Goal: Use online tool/utility: Use online tool/utility

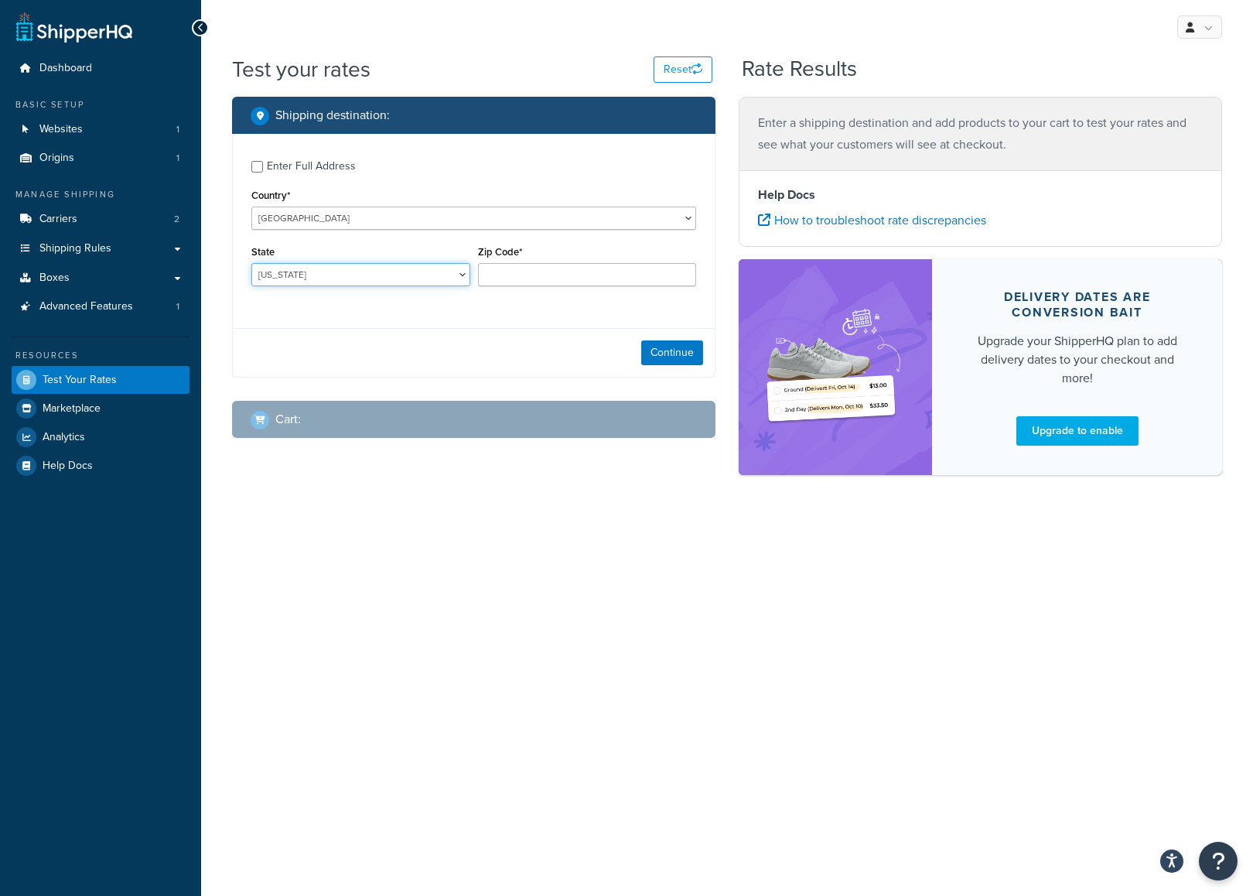
click at [347, 269] on select "Alabama Alaska American Samoa Arizona Arkansas Armed Forces Americas Armed Forc…" at bounding box center [360, 274] width 219 height 23
select select "AK"
click at [251, 263] on select "Alabama Alaska American Samoa Arizona Arkansas Armed Forces Americas Armed Forc…" at bounding box center [360, 274] width 219 height 23
click at [551, 281] on input "Zip Code*" at bounding box center [587, 274] width 219 height 23
paste input "99801"
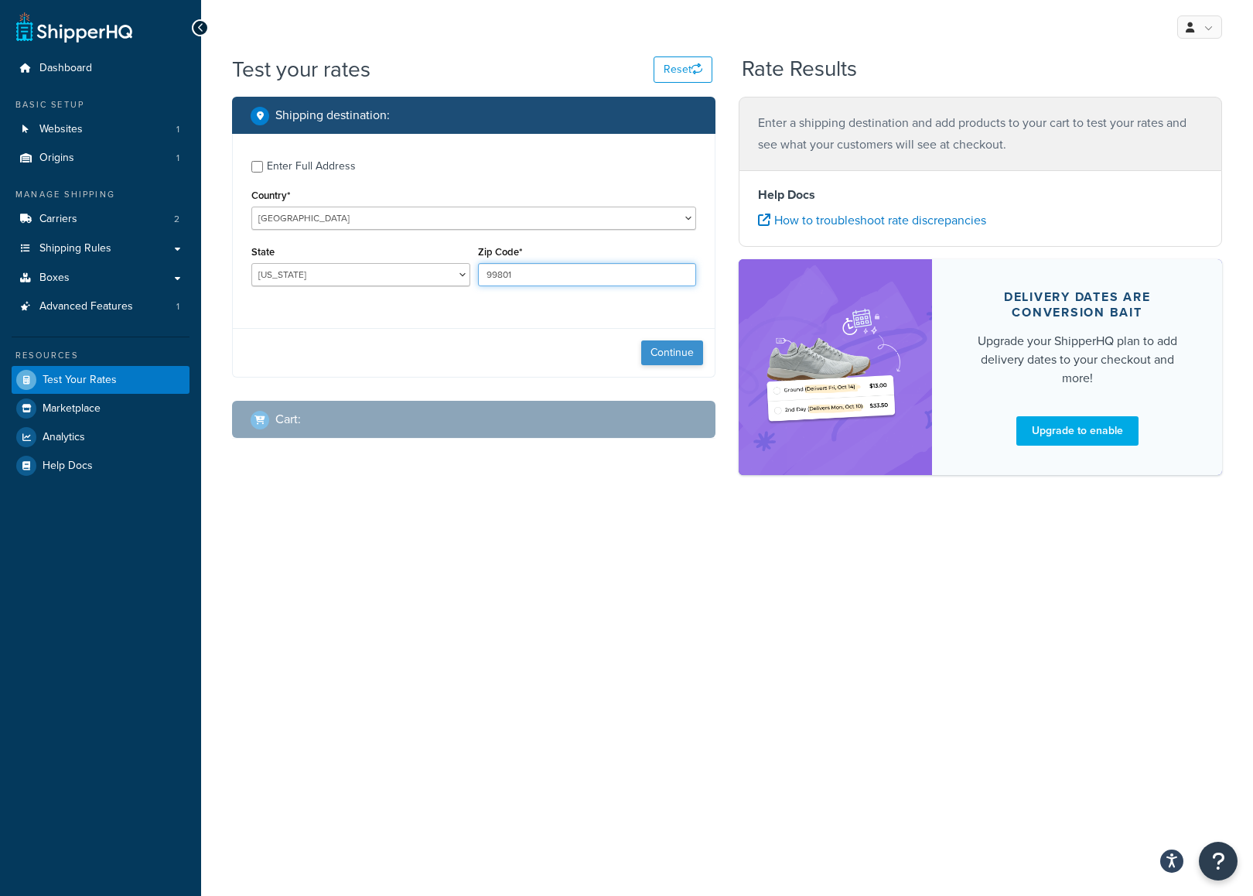
type input "99801"
click at [666, 353] on button "Continue" at bounding box center [672, 352] width 62 height 25
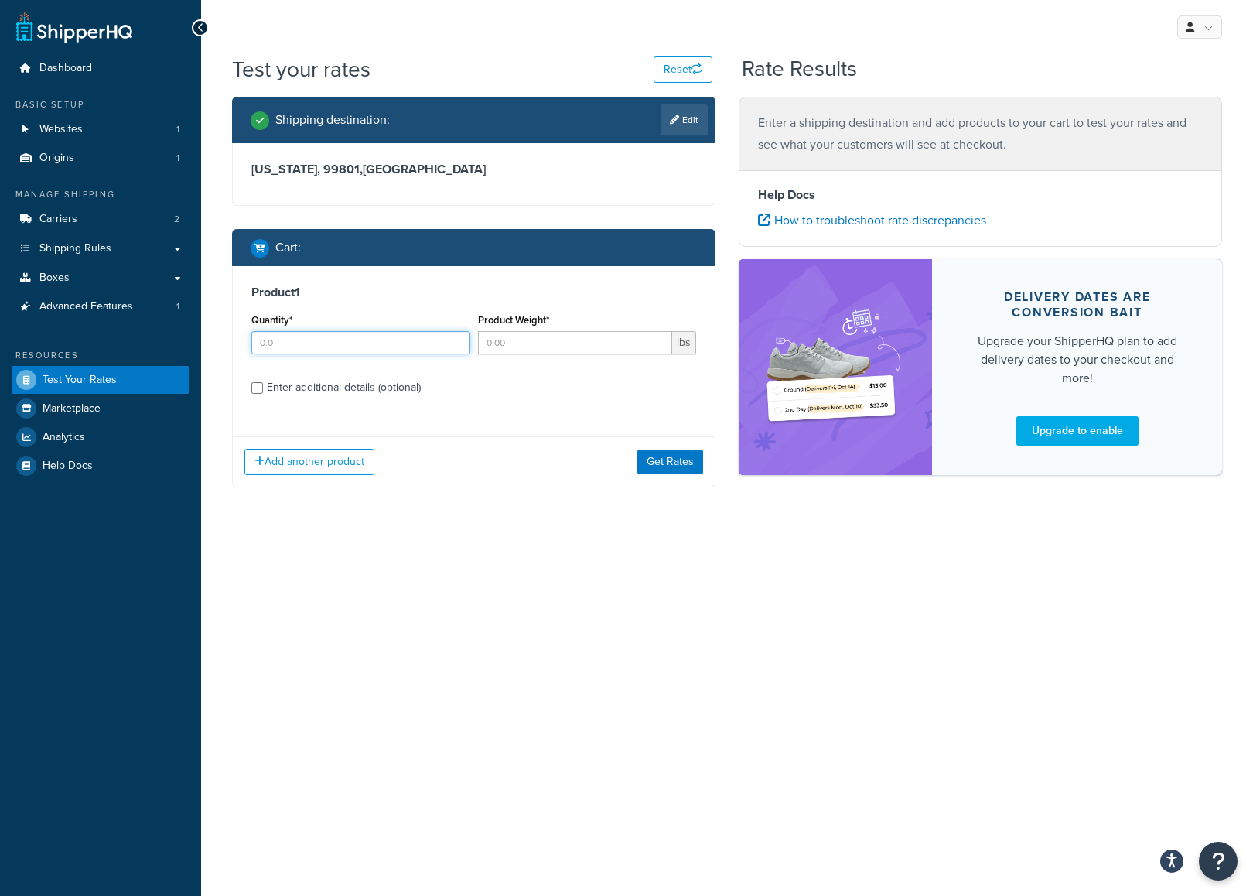
click at [381, 347] on input "Quantity*" at bounding box center [360, 342] width 219 height 23
type input "1"
click at [582, 345] on input "Product Weight*" at bounding box center [575, 342] width 195 height 23
type input "1"
click at [257, 385] on input "Enter additional details (optional)" at bounding box center [257, 388] width 12 height 12
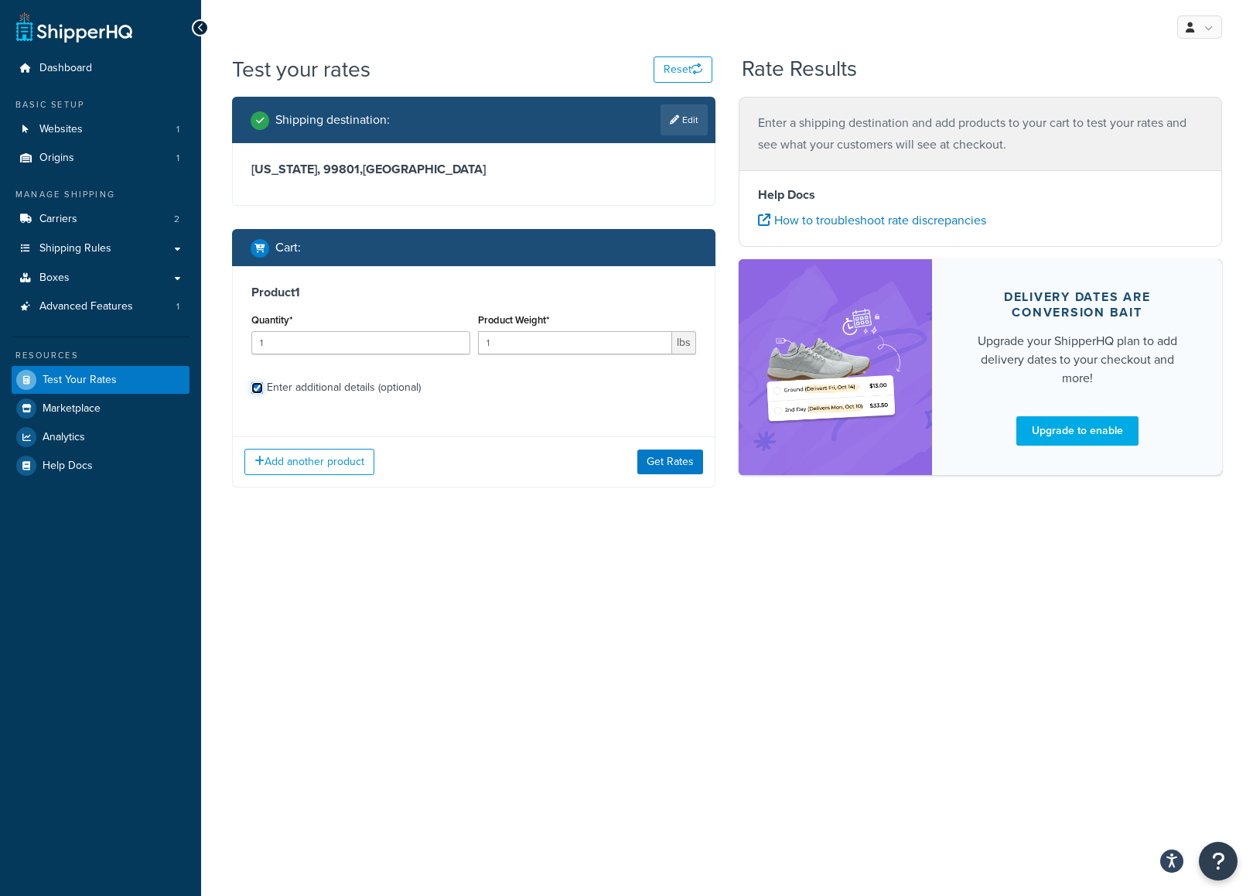
checkbox input "true"
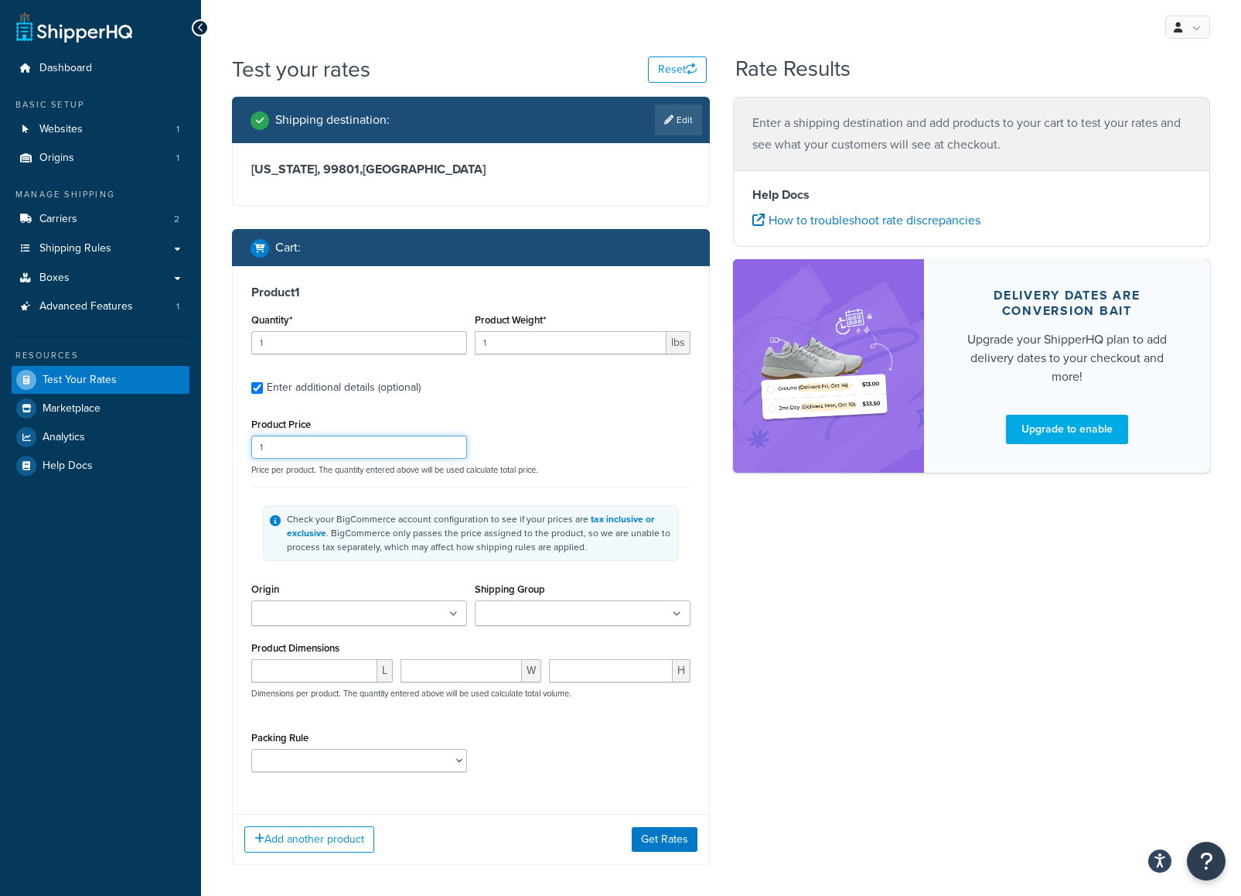
click at [292, 445] on input "1" at bounding box center [359, 446] width 216 height 23
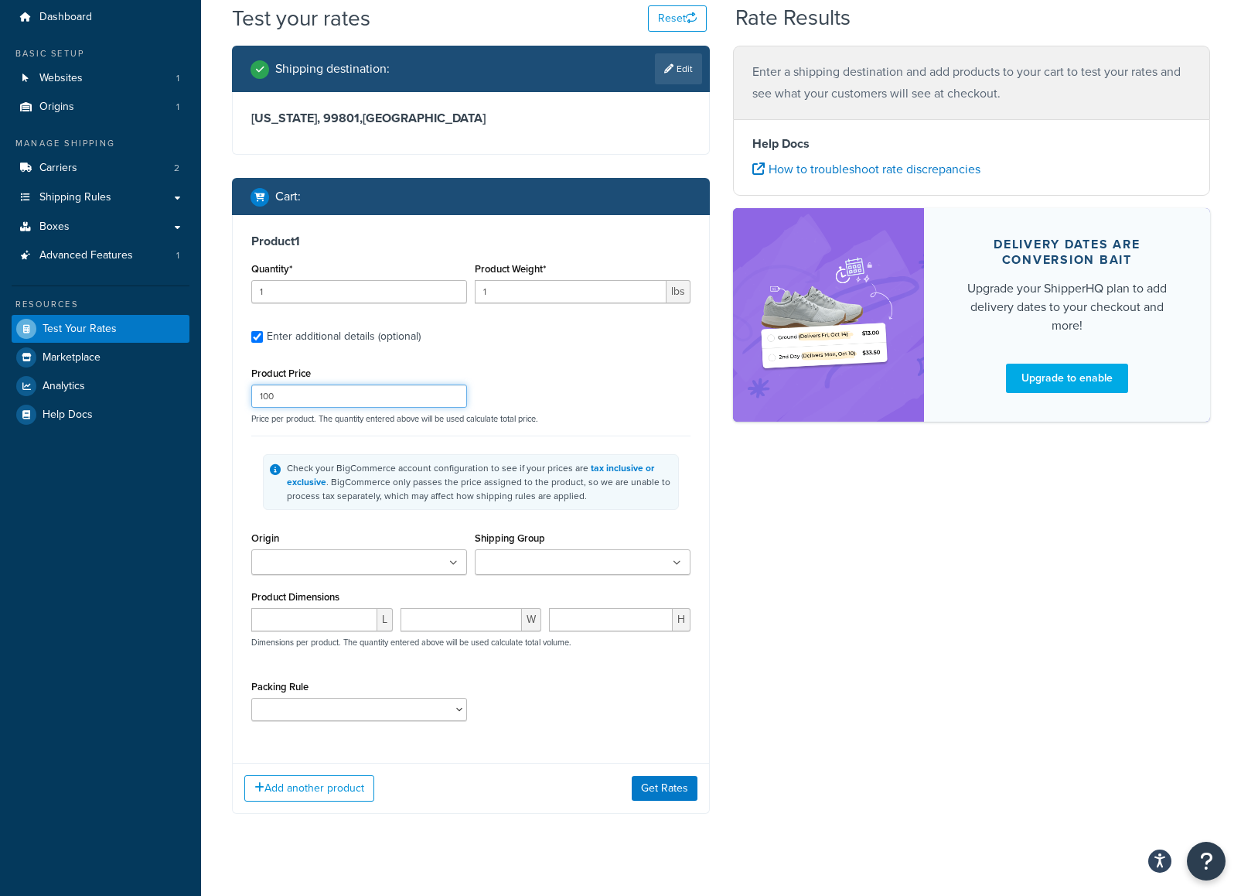
scroll to position [70, 0]
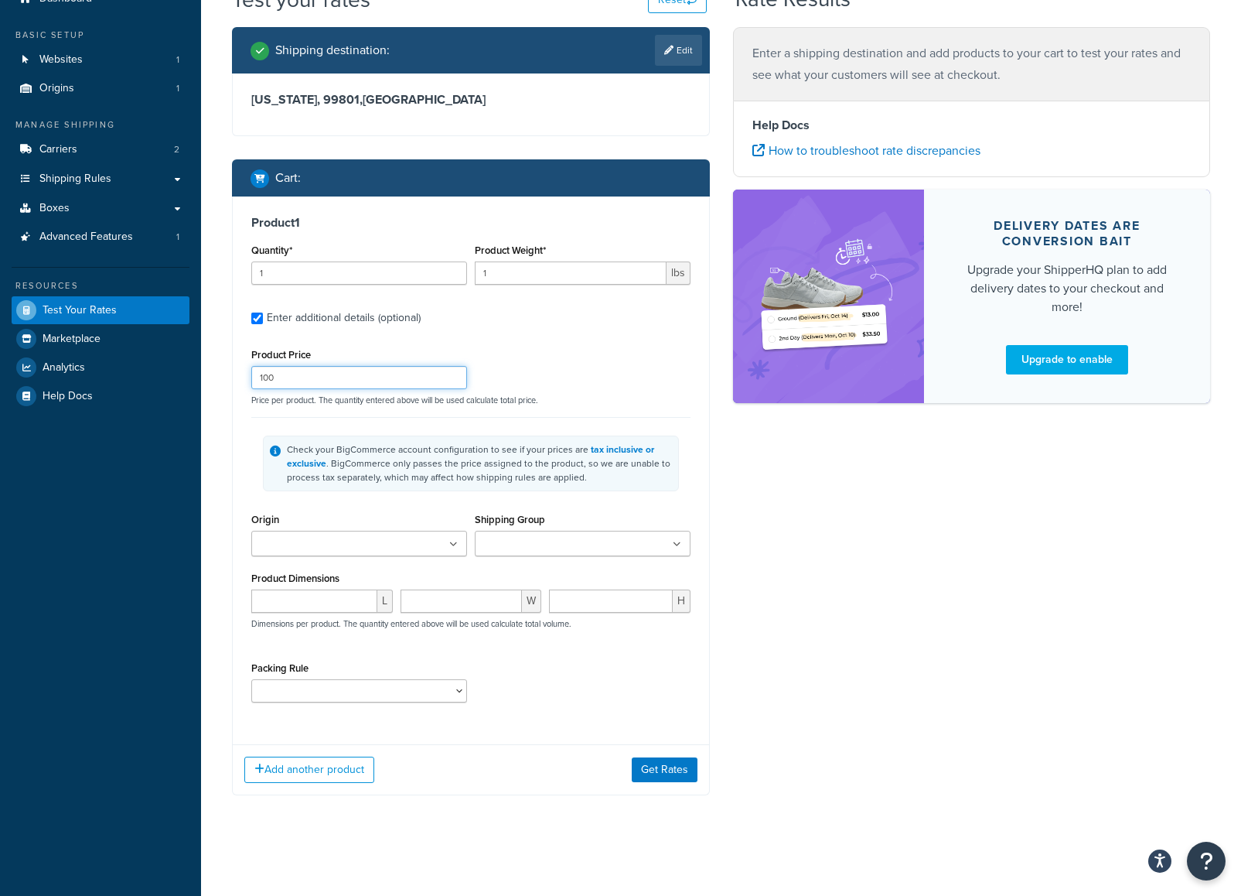
type input "100"
click at [348, 613] on input "number" at bounding box center [314, 600] width 126 height 23
type input "242"
type input "14"
type input "4"
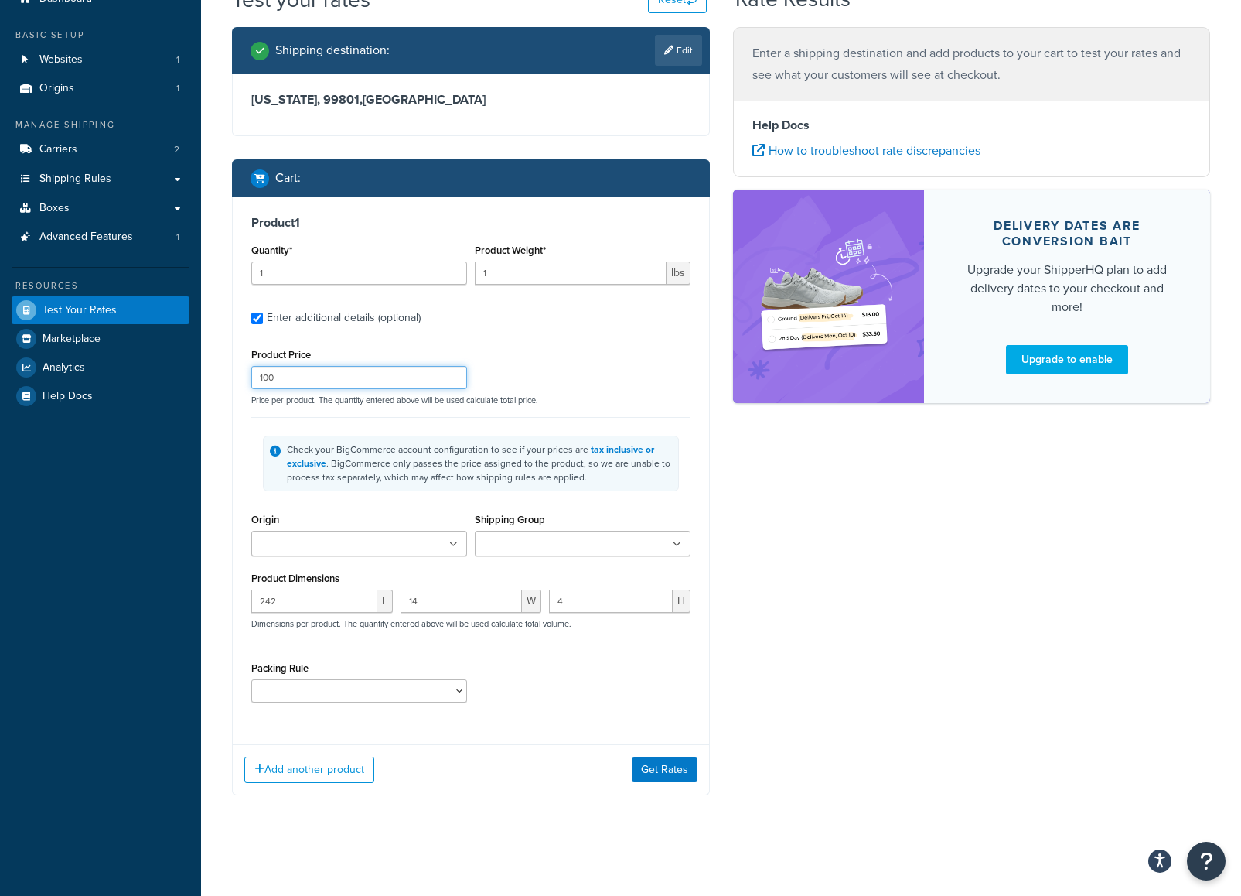
drag, startPoint x: 318, startPoint y: 382, endPoint x: 195, endPoint y: 384, distance: 123.0
click at [195, 384] on div "Dashboard Basic Setup Websites 1 Origins 1 Manage Shipping Carriers 2 Shipping …" at bounding box center [620, 412] width 1241 height 965
type input "114.95"
click at [655, 774] on button "Get Rates" at bounding box center [665, 769] width 66 height 25
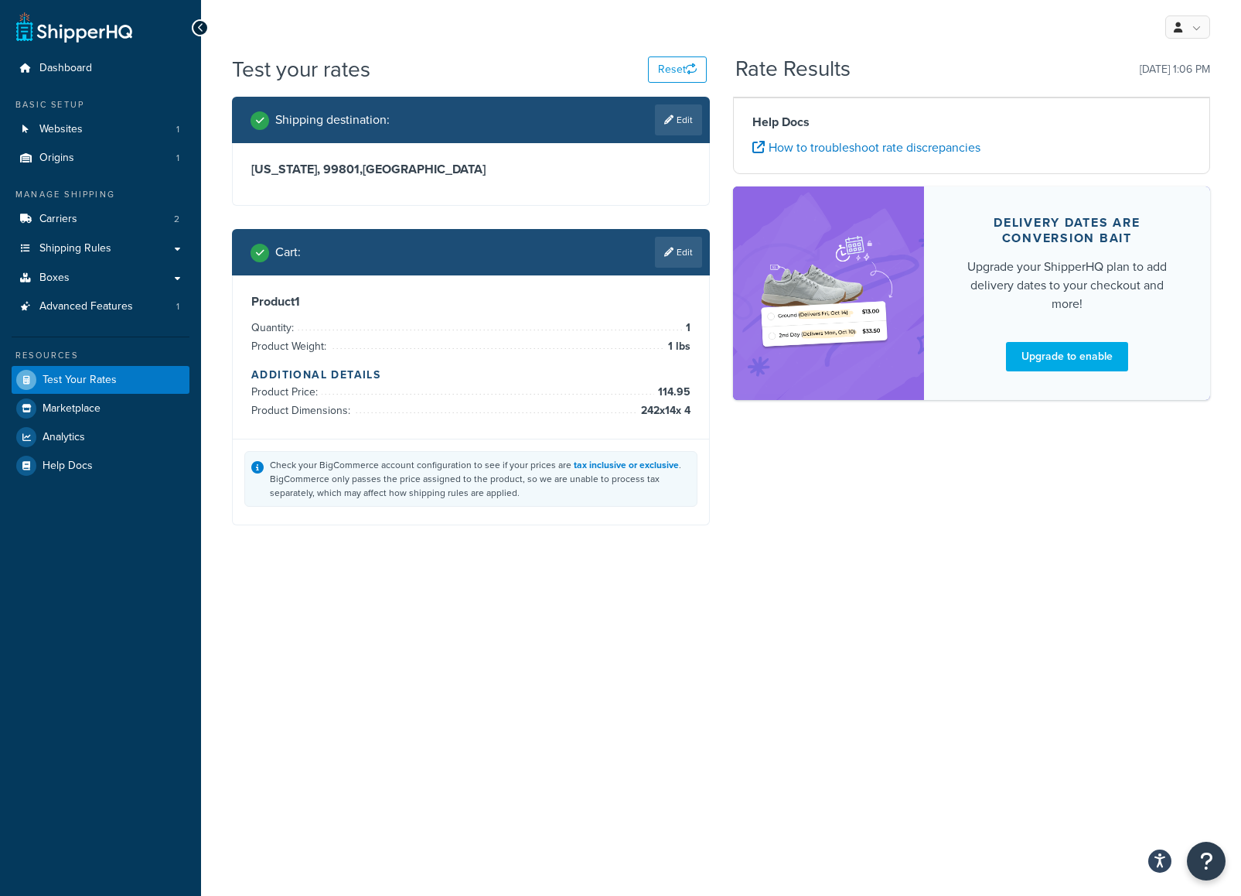
scroll to position [0, 0]
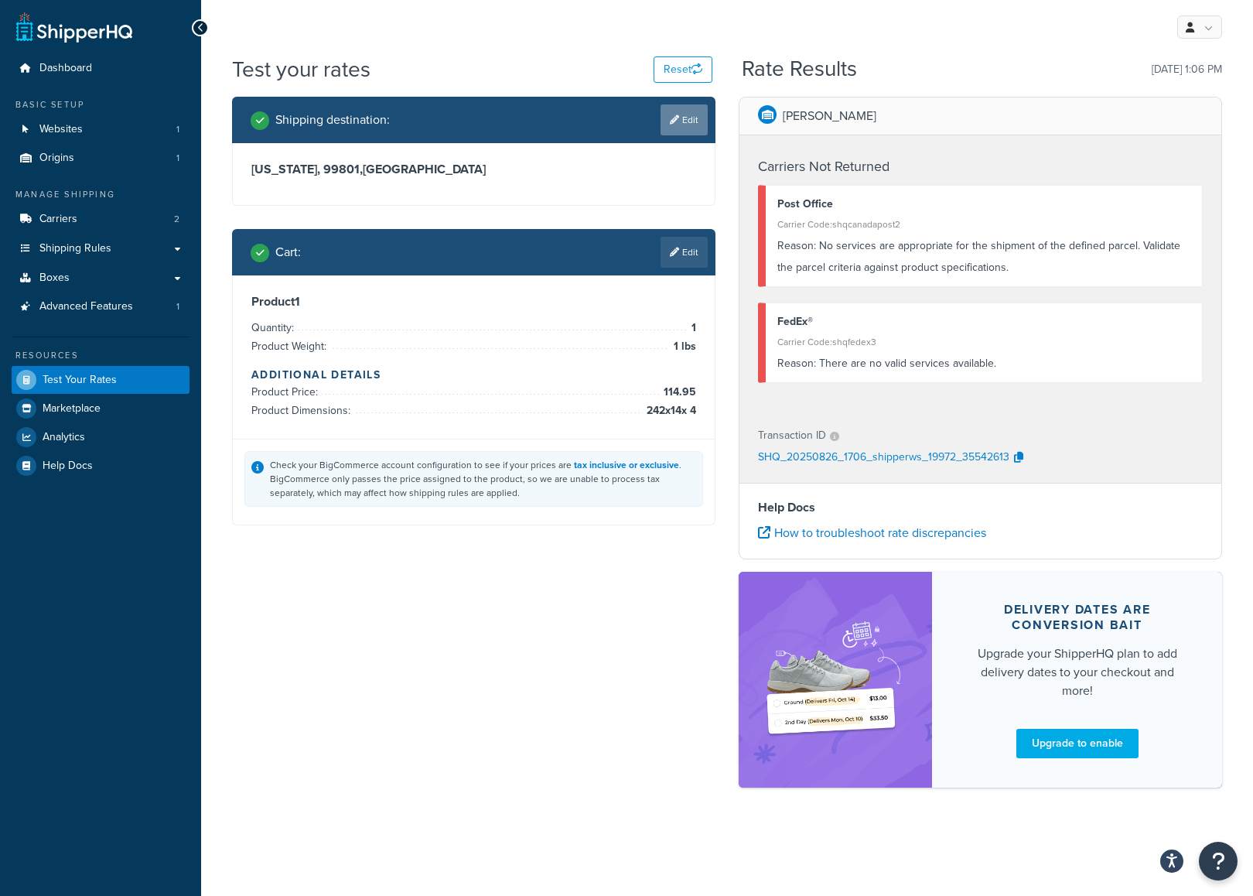
click at [690, 123] on link "Edit" at bounding box center [684, 119] width 47 height 31
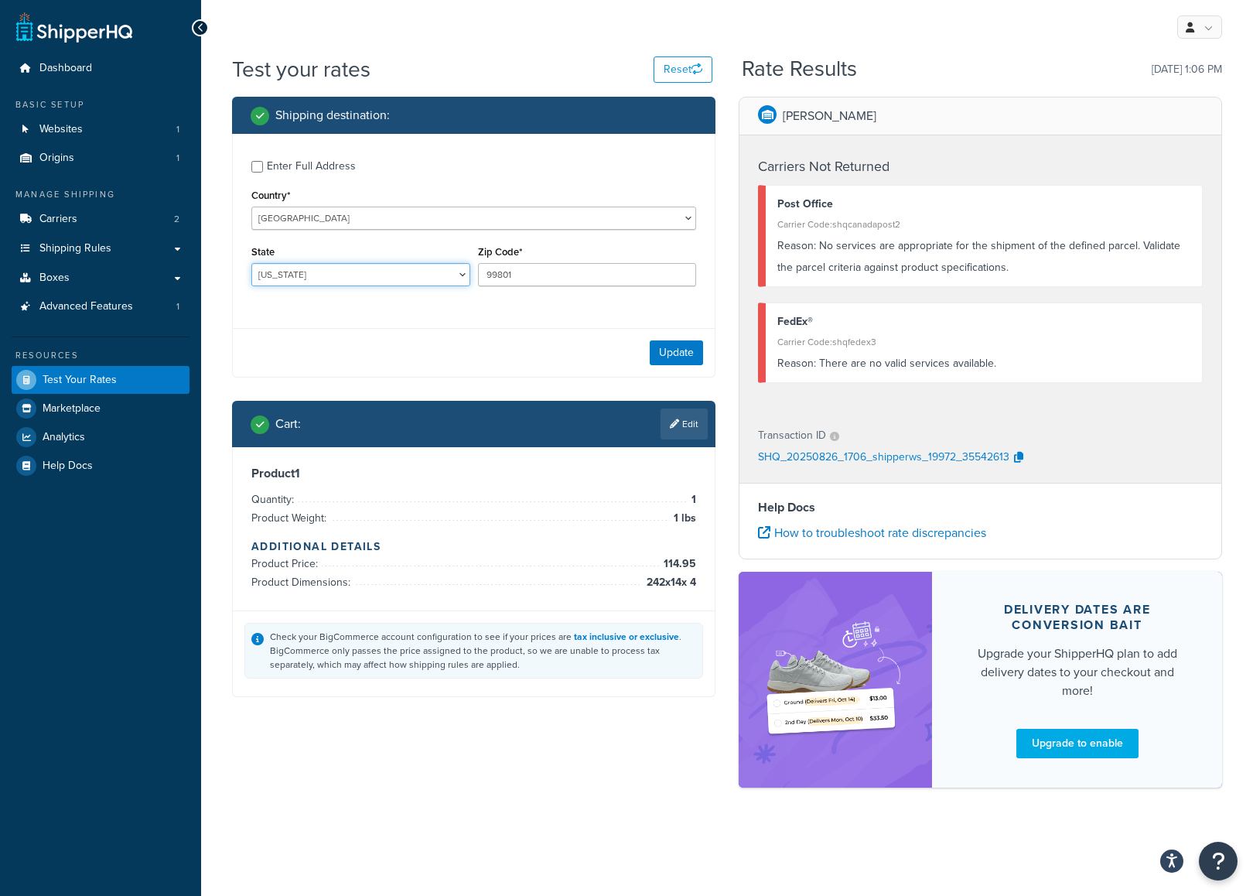
click at [377, 274] on select "Alabama Alaska American Samoa Arizona Arkansas Armed Forces Americas Armed Forc…" at bounding box center [360, 274] width 219 height 23
select select "CA"
click at [251, 263] on select "Alabama Alaska American Samoa Arizona Arkansas Armed Forces Americas Armed Forc…" at bounding box center [360, 274] width 219 height 23
drag, startPoint x: 523, startPoint y: 279, endPoint x: 404, endPoint y: 276, distance: 119.2
click at [404, 276] on div "State Alabama Alaska American Samoa Arizona Arkansas Armed Forces Americas Arme…" at bounding box center [474, 269] width 453 height 56
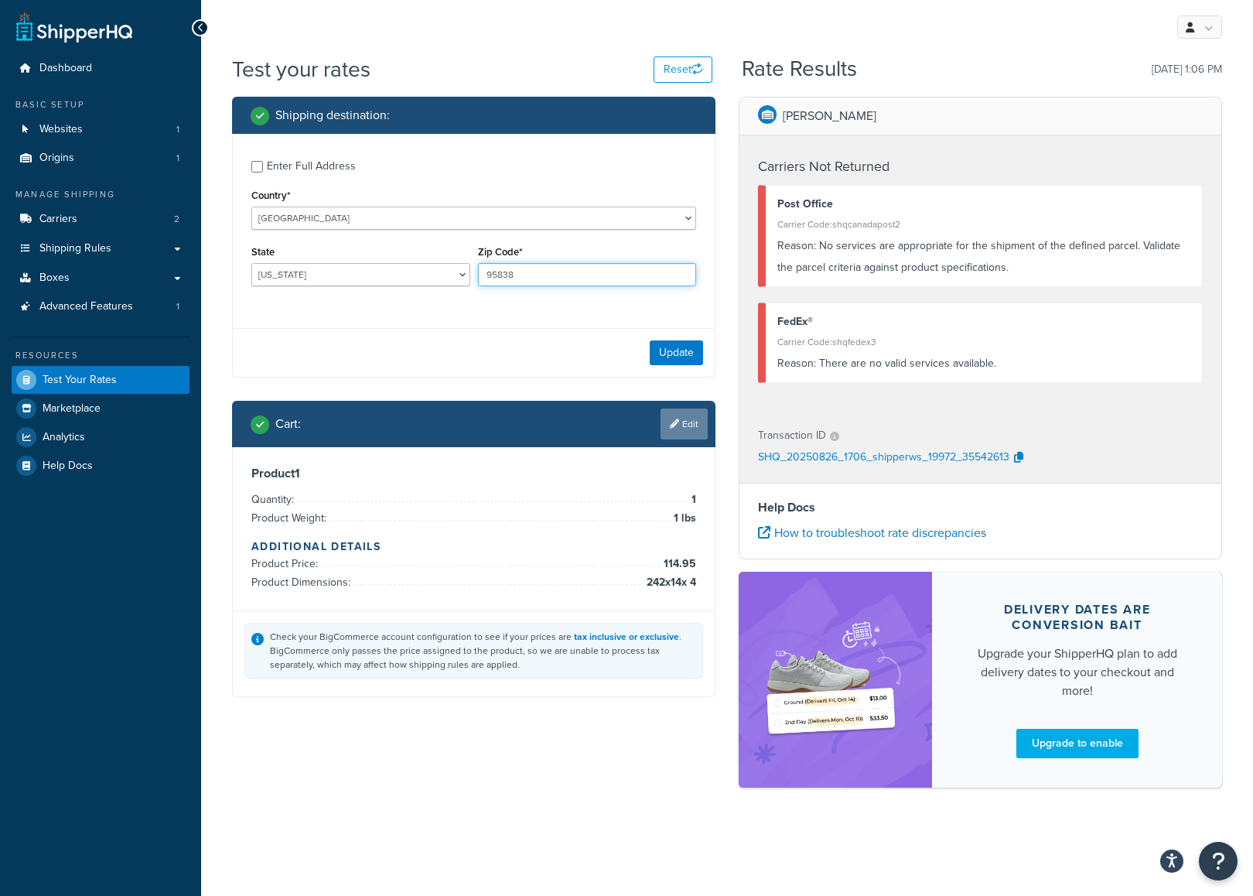
type input "95838"
click at [688, 424] on link "Edit" at bounding box center [684, 423] width 47 height 31
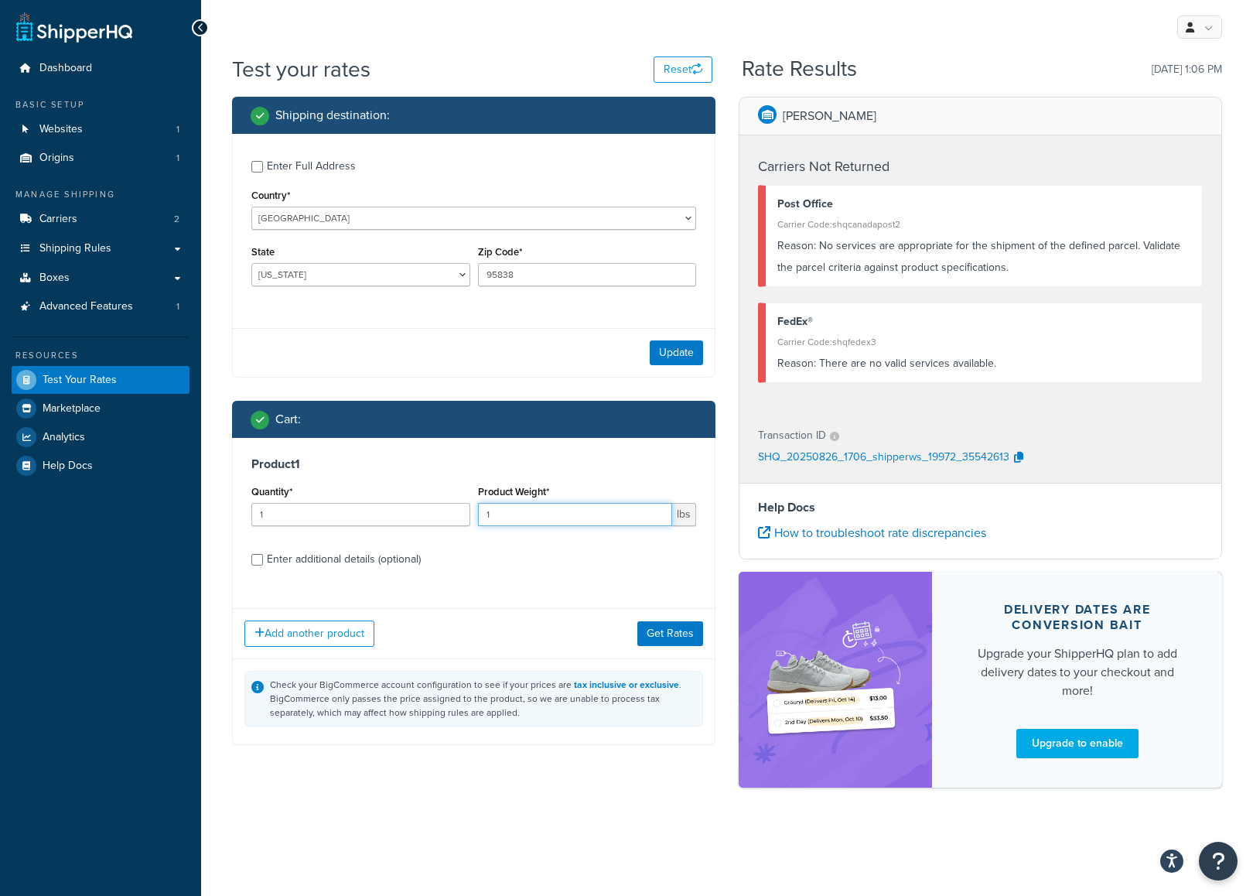
click at [562, 513] on input "1" at bounding box center [575, 514] width 195 height 23
drag, startPoint x: 562, startPoint y: 513, endPoint x: 448, endPoint y: 510, distance: 113.7
click at [448, 510] on div "Quantity* 1 Product Weight* 1 lbs" at bounding box center [474, 509] width 453 height 56
type input "8"
click at [261, 566] on div "Enter additional details (optional)" at bounding box center [473, 557] width 445 height 25
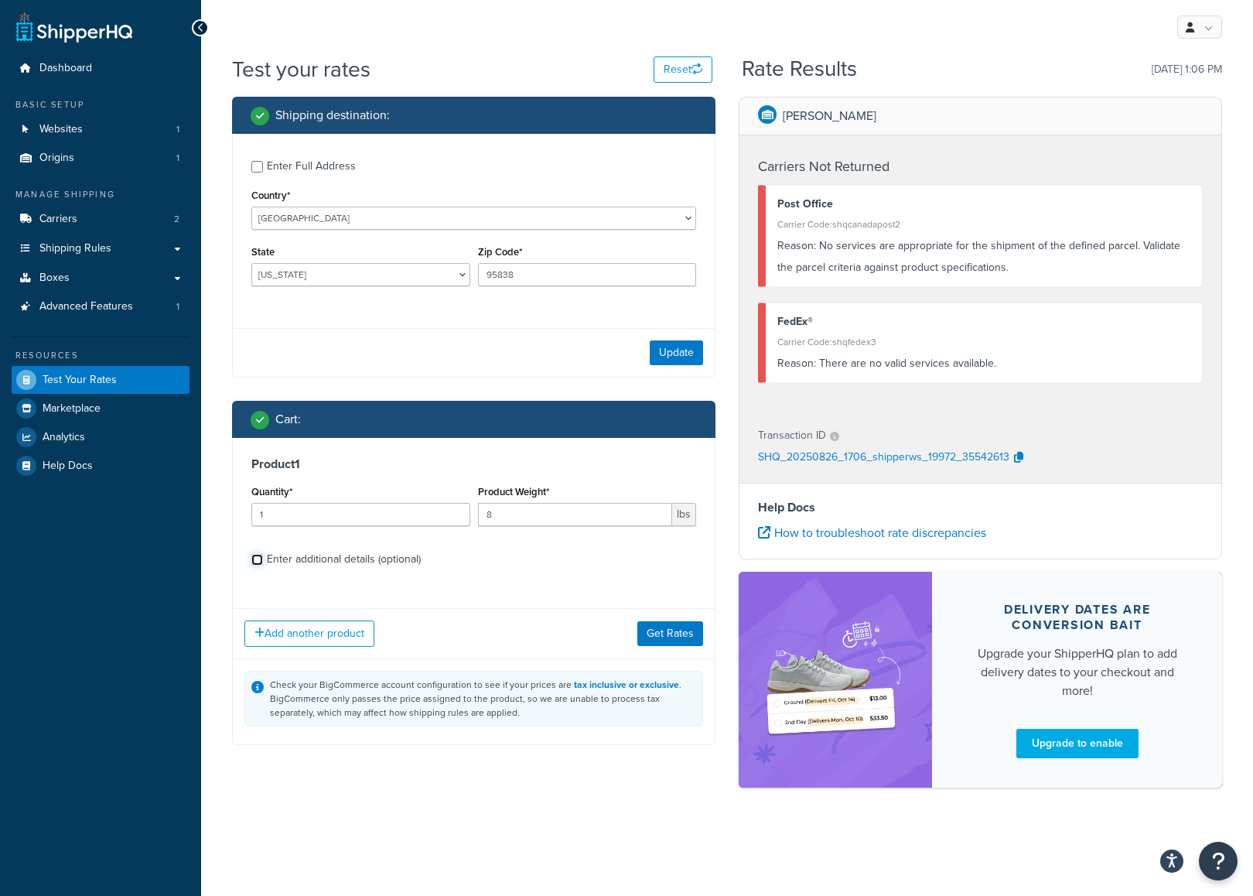
click at [260, 564] on input "Enter additional details (optional)" at bounding box center [257, 560] width 12 height 12
checkbox input "true"
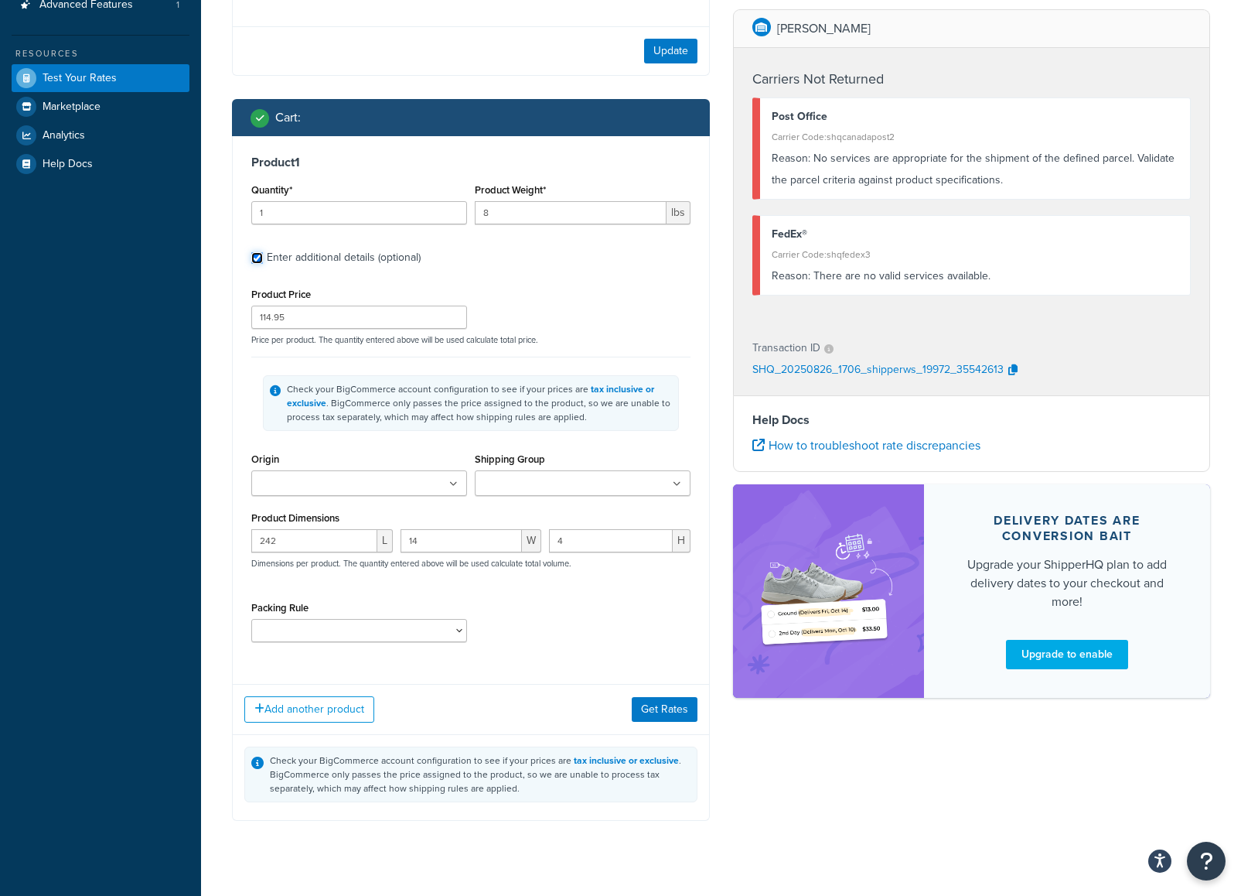
scroll to position [302, 0]
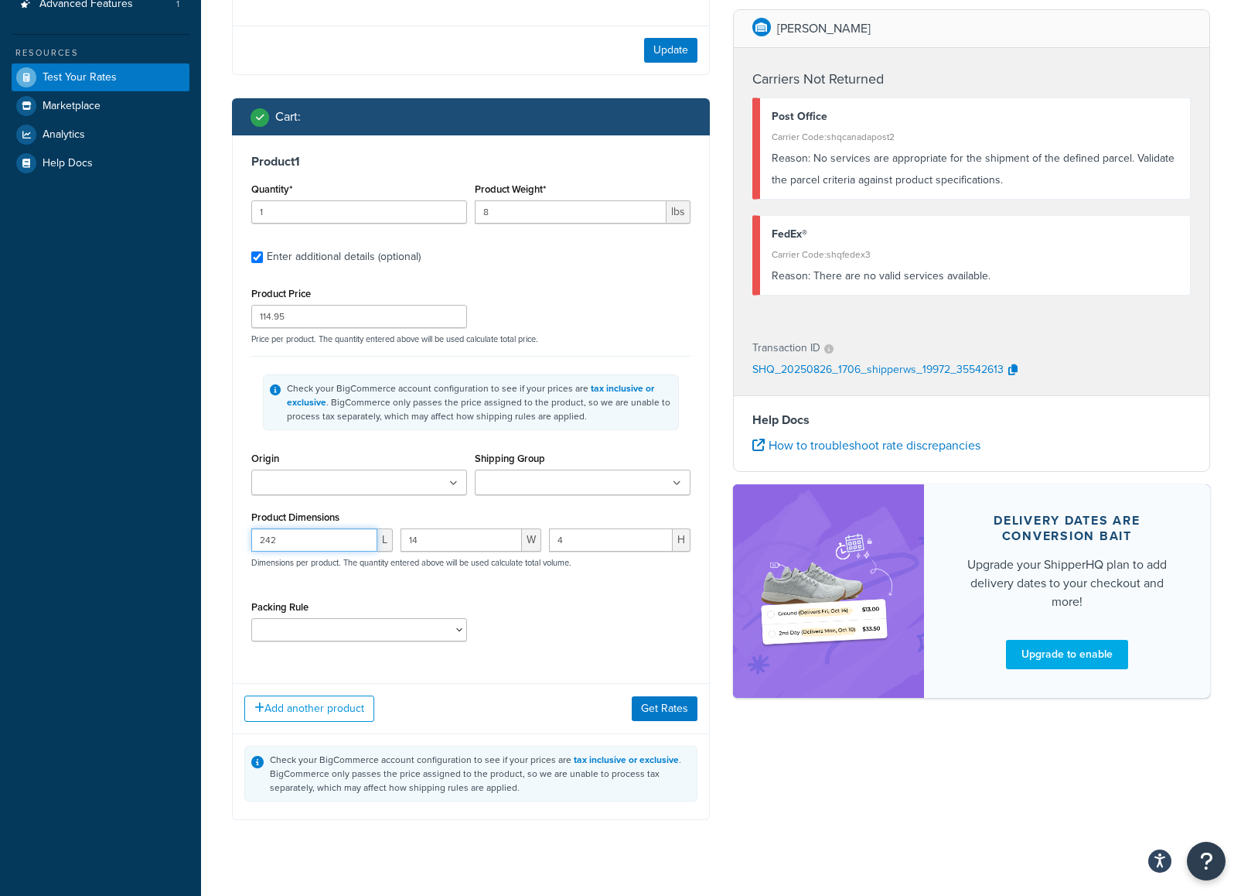
click at [325, 541] on input "242" at bounding box center [314, 539] width 126 height 23
type input "24"
click at [652, 716] on button "Get Rates" at bounding box center [665, 708] width 66 height 25
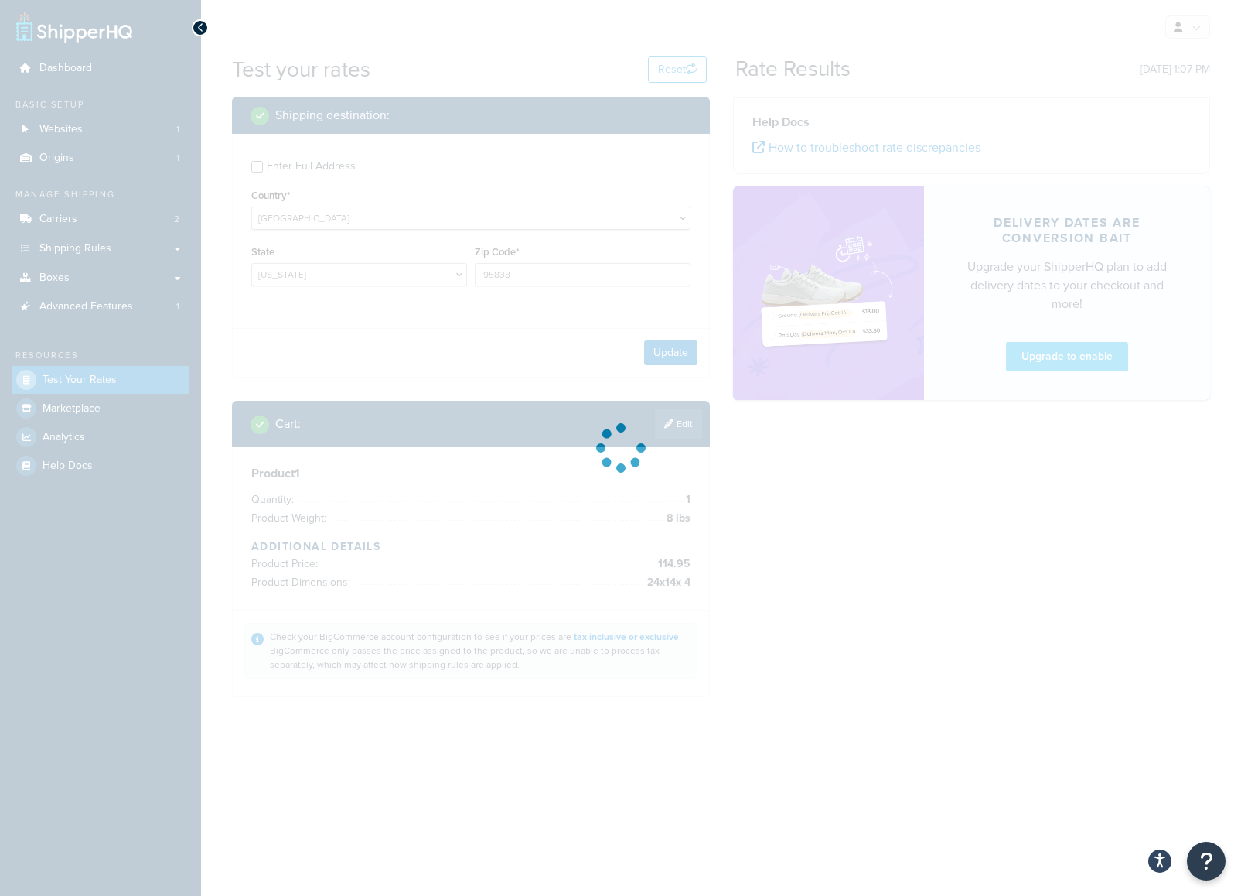
scroll to position [0, 0]
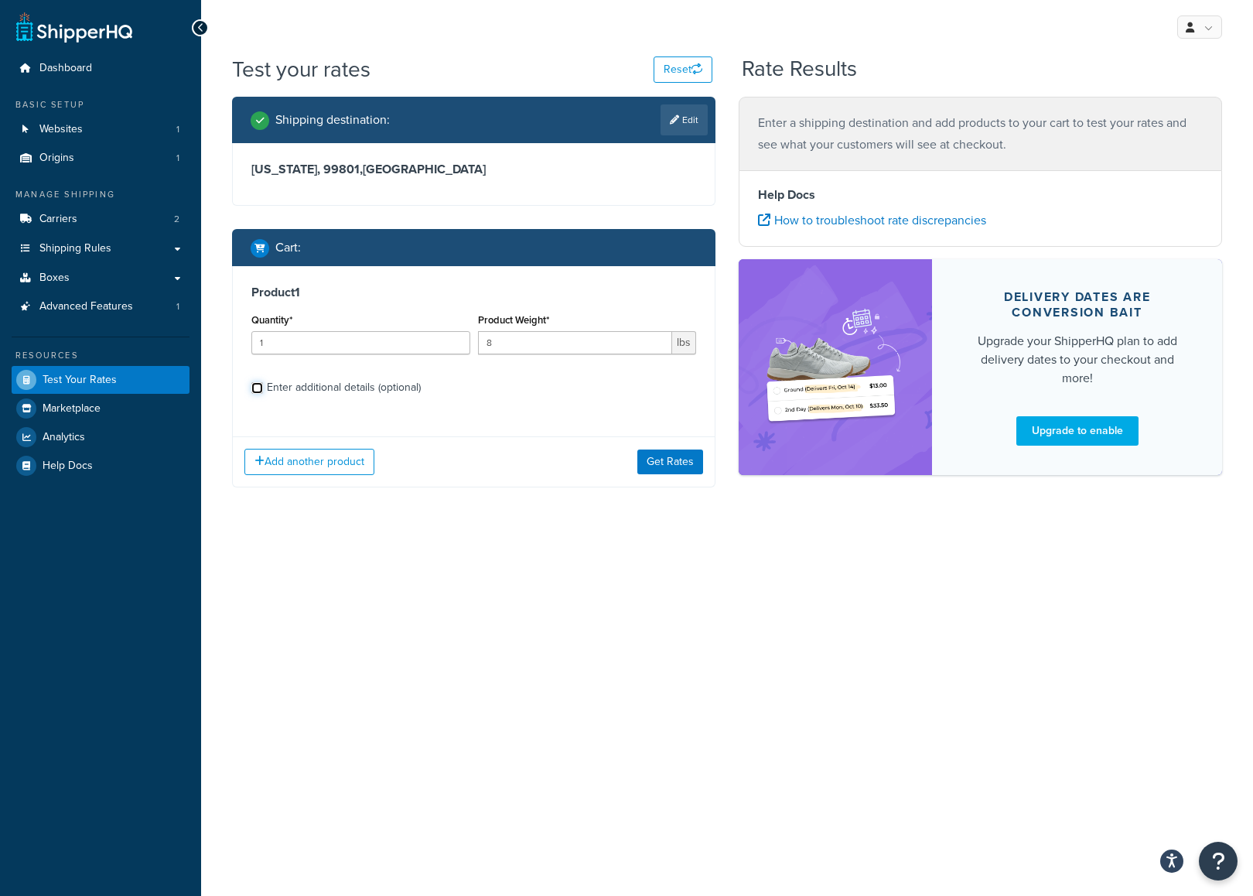
click at [253, 393] on input "Enter additional details (optional)" at bounding box center [257, 388] width 12 height 12
checkbox input "true"
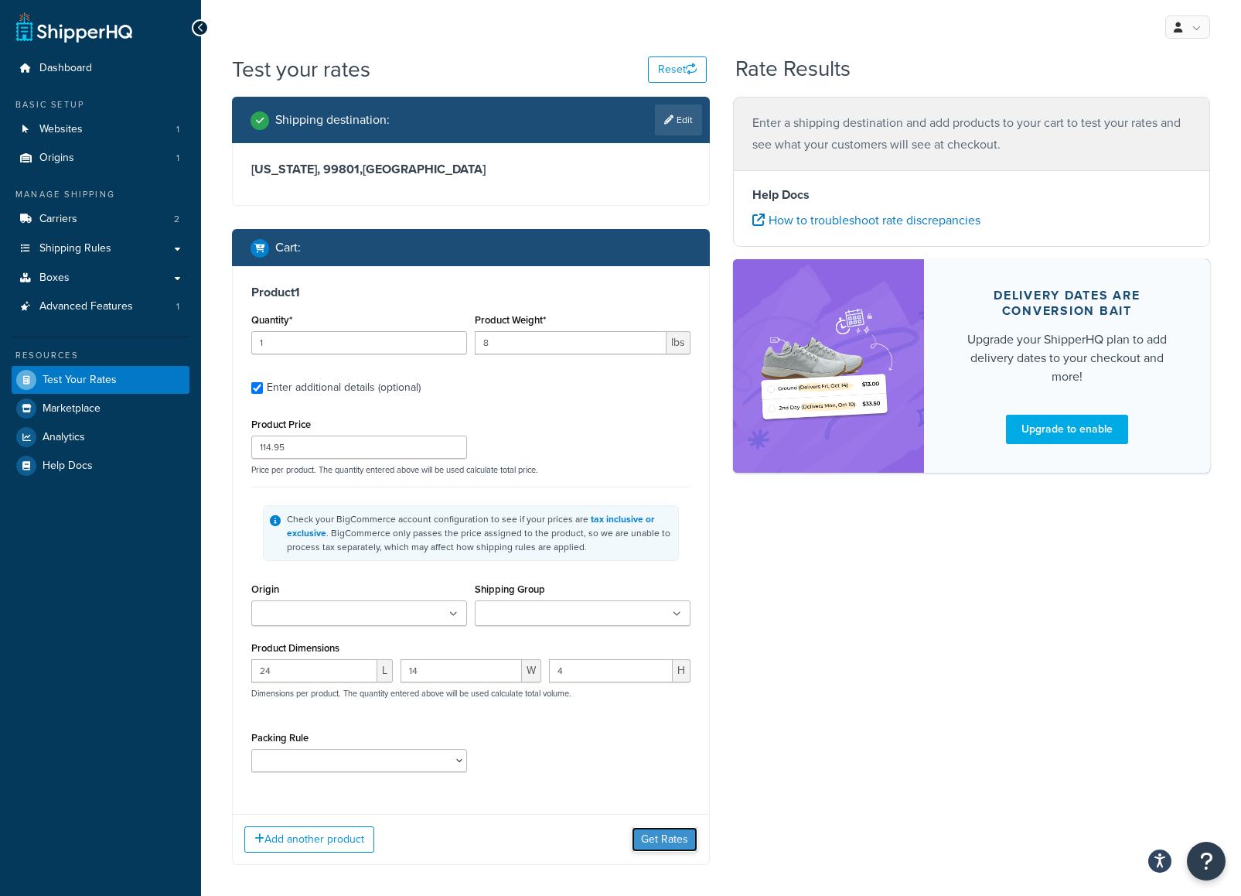
click at [665, 835] on button "Get Rates" at bounding box center [665, 839] width 66 height 25
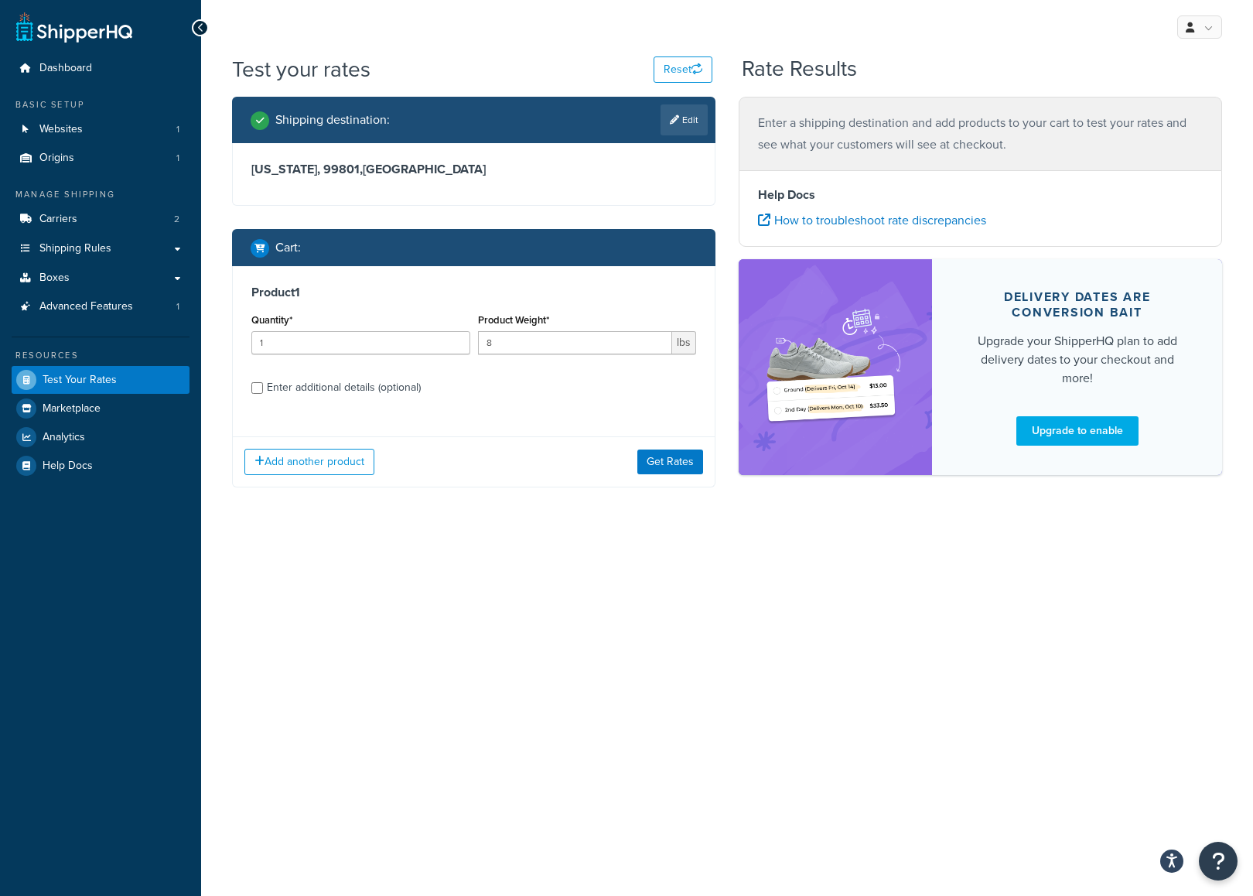
click at [250, 387] on div "Product 1 Quantity* 1 Product Weight* 8 lbs Enter additional details (optional)" at bounding box center [474, 345] width 482 height 159
click at [261, 391] on input "Enter additional details (optional)" at bounding box center [257, 388] width 12 height 12
checkbox input "true"
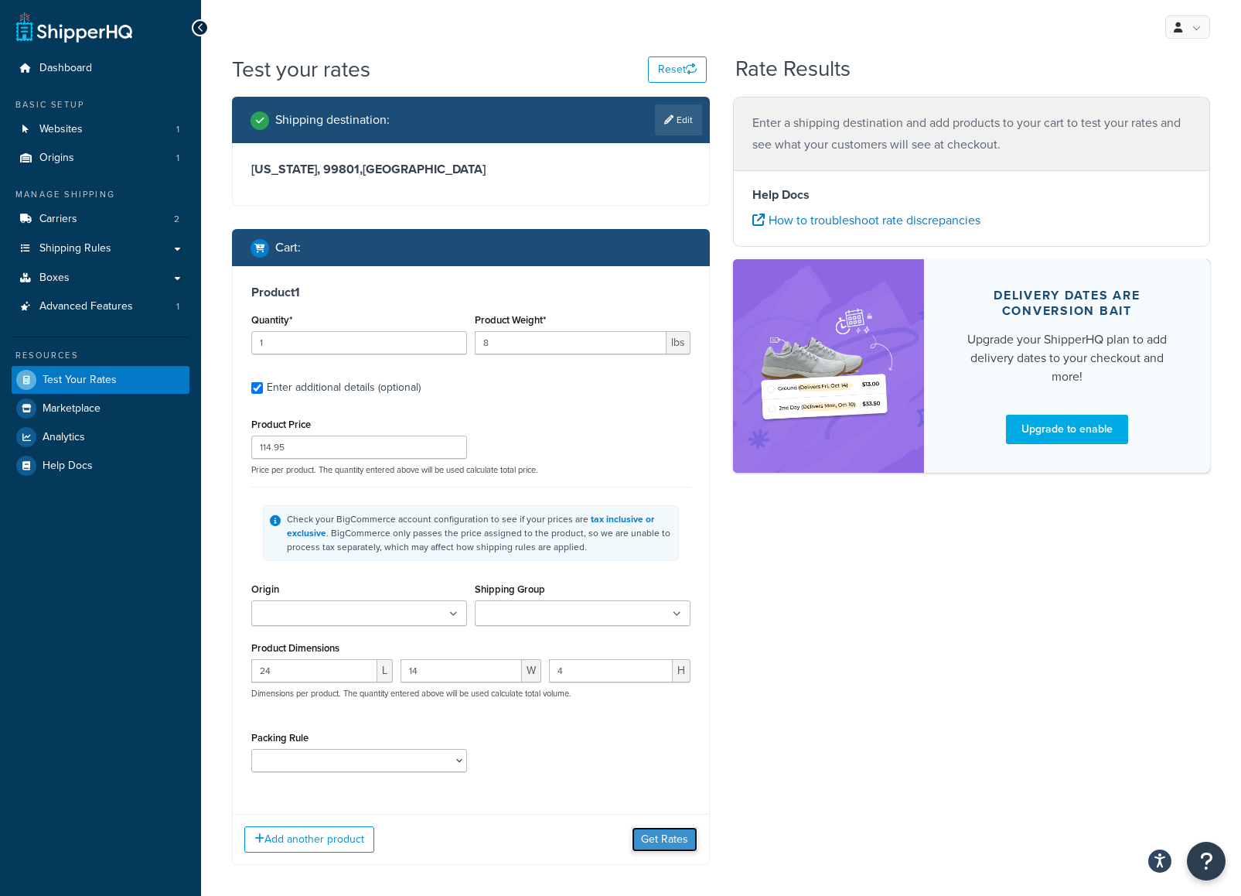
click at [659, 842] on button "Get Rates" at bounding box center [665, 839] width 66 height 25
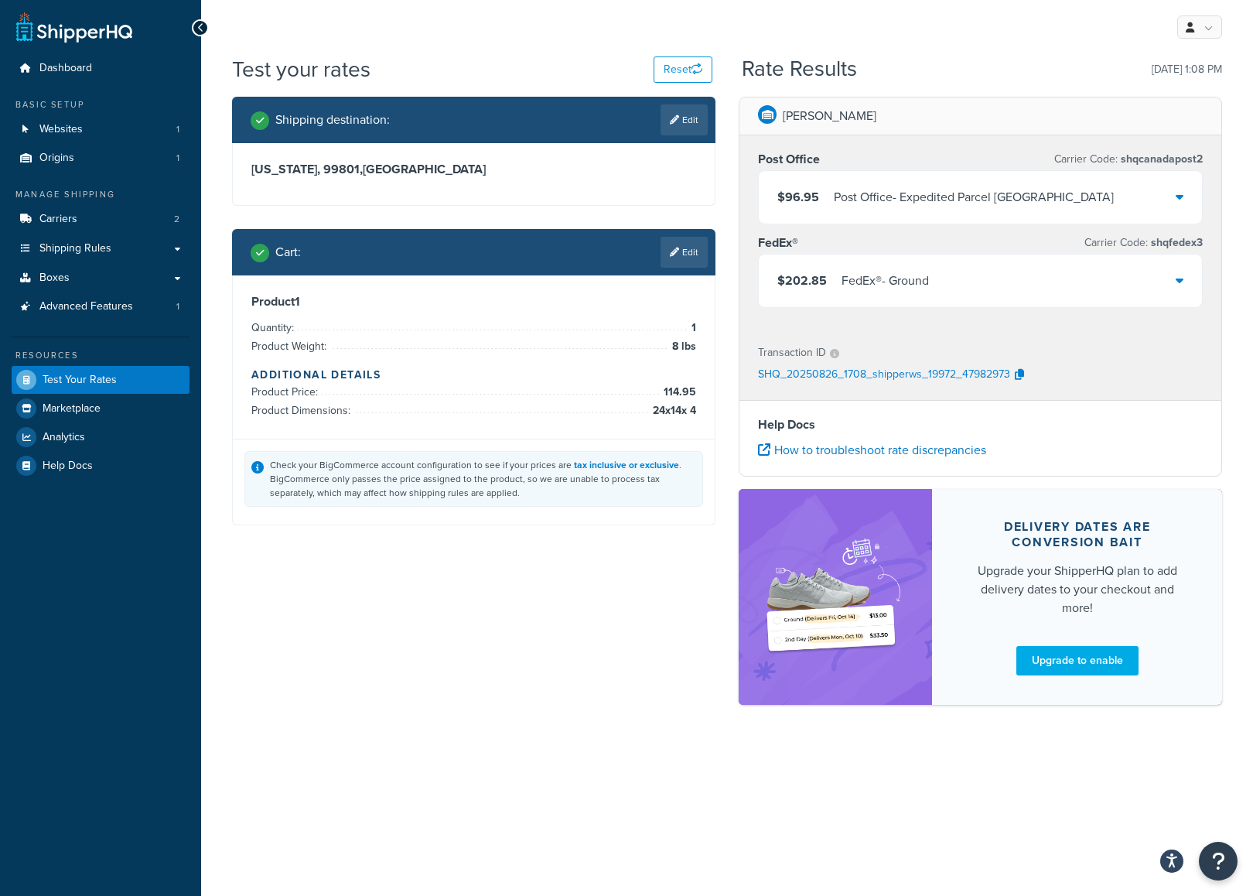
click at [1180, 197] on icon at bounding box center [1180, 196] width 8 height 12
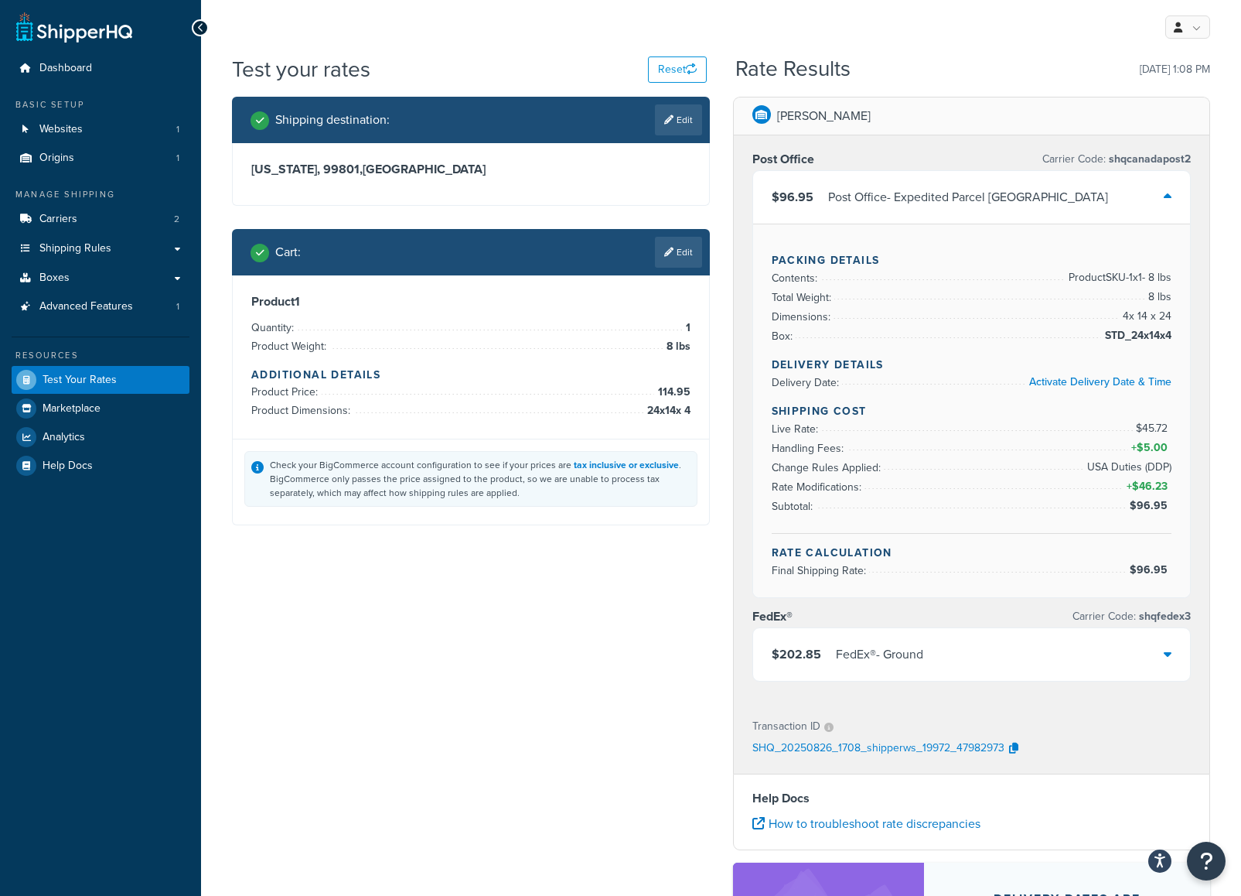
click at [1167, 651] on icon at bounding box center [1168, 653] width 8 height 12
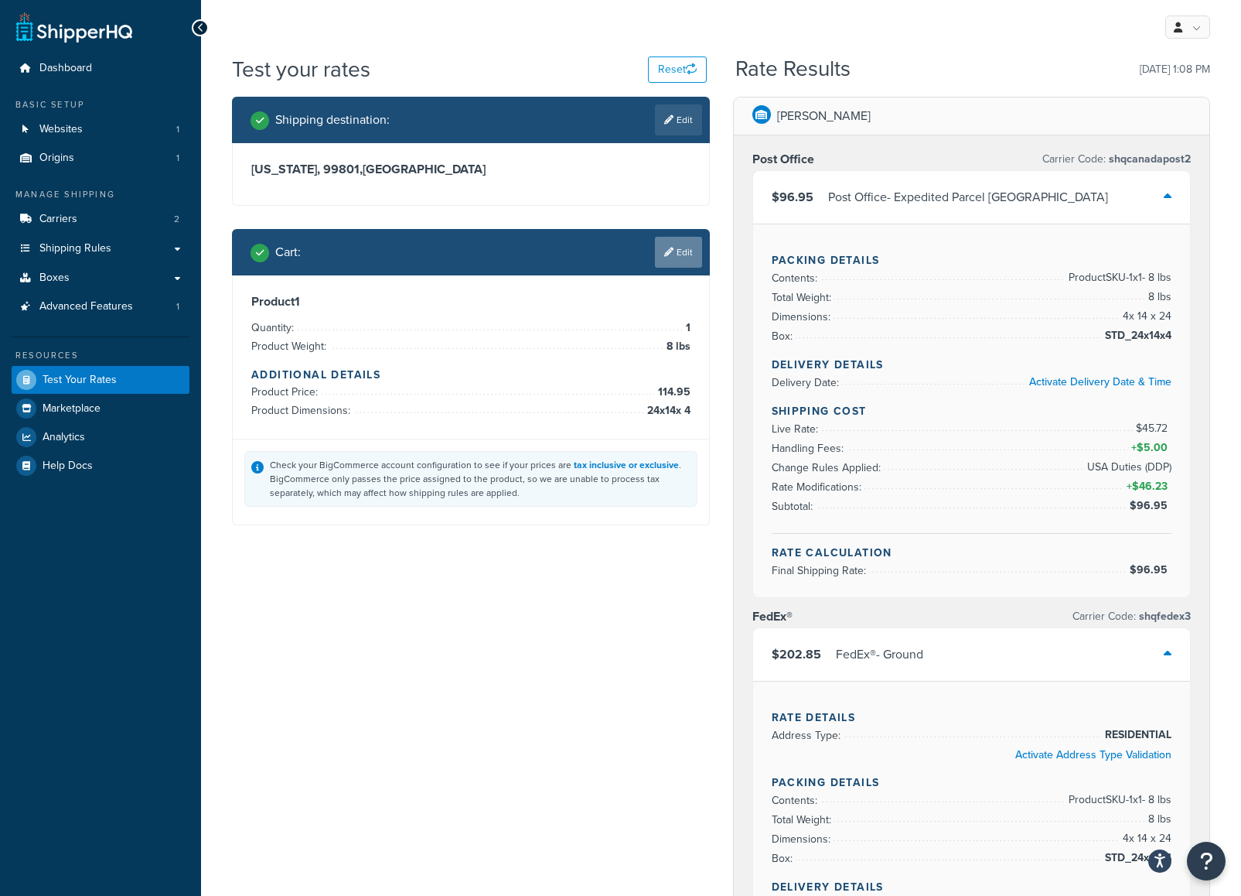
click at [681, 261] on link "Edit" at bounding box center [678, 252] width 47 height 31
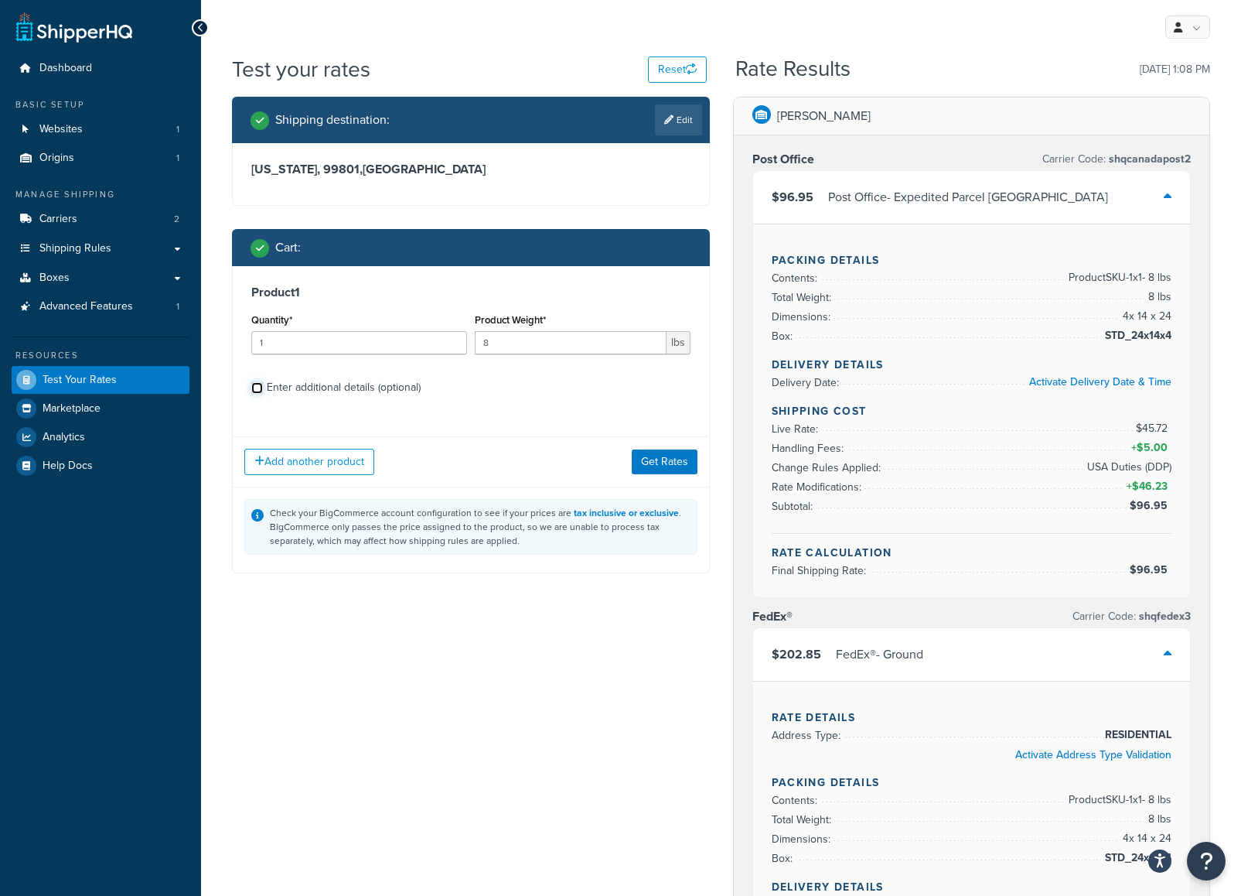
click at [260, 384] on input "Enter additional details (optional)" at bounding box center [257, 388] width 12 height 12
checkbox input "true"
